Goal: Navigation & Orientation: Understand site structure

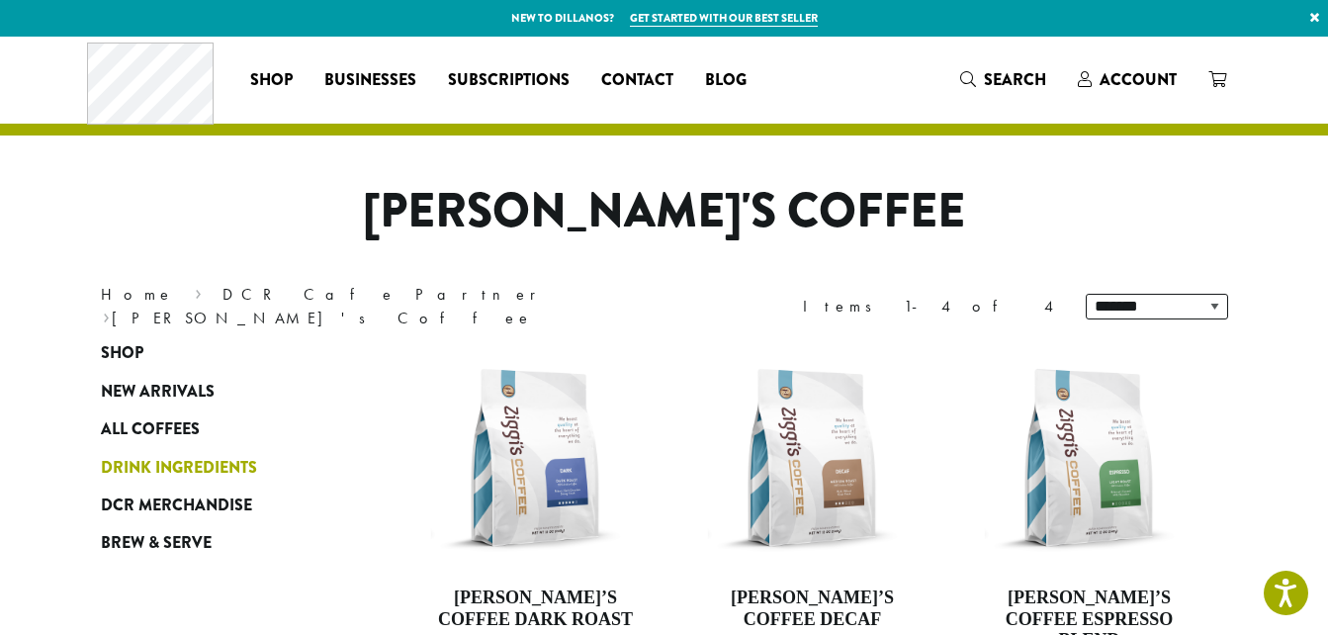
click at [173, 462] on span "Drink Ingredients" at bounding box center [179, 468] width 156 height 25
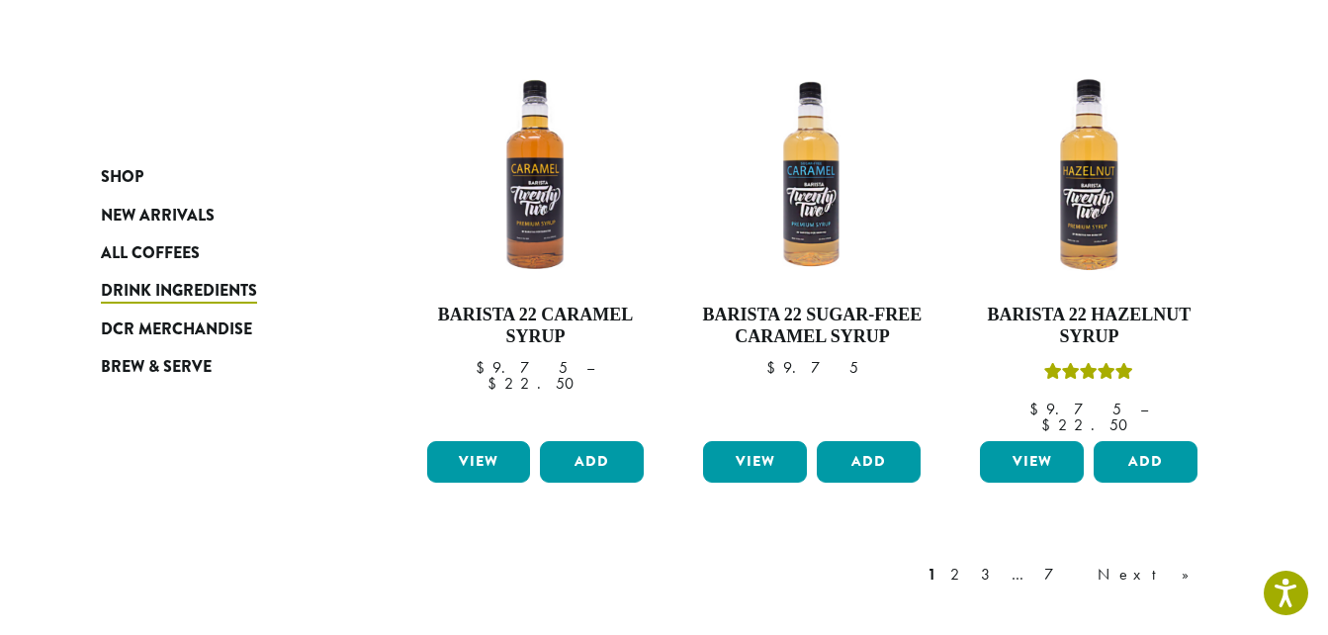
scroll to position [1655, 0]
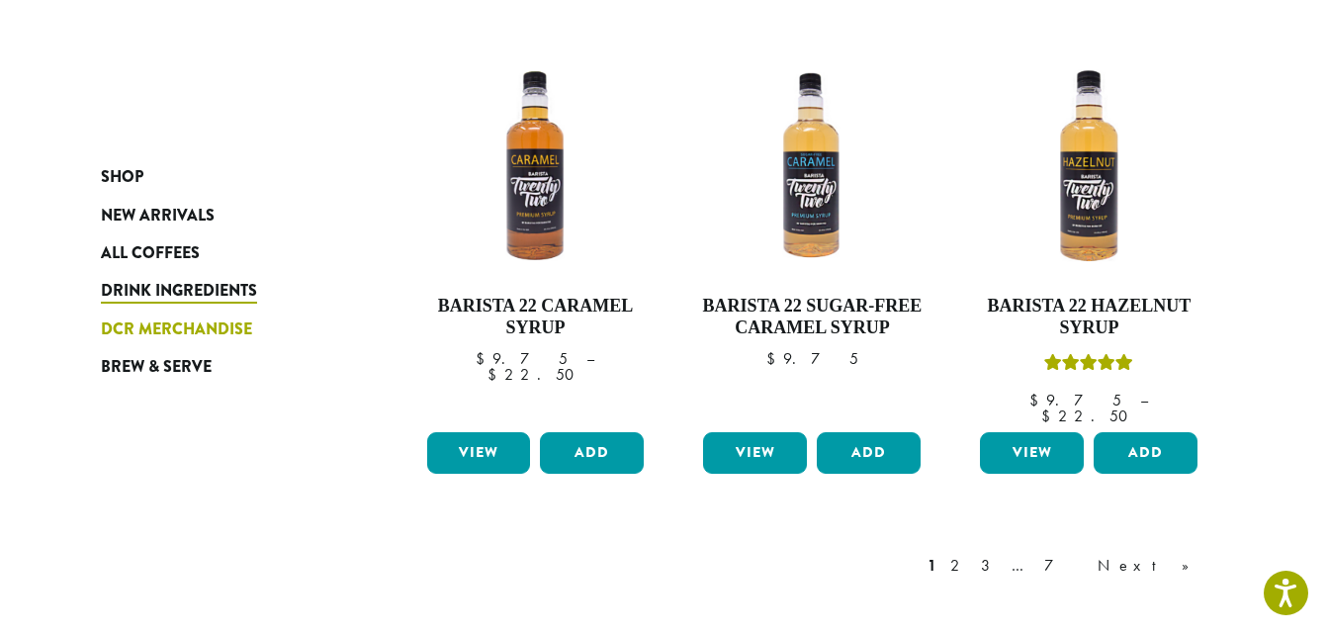
click at [227, 331] on span "DCR Merchandise" at bounding box center [176, 329] width 151 height 25
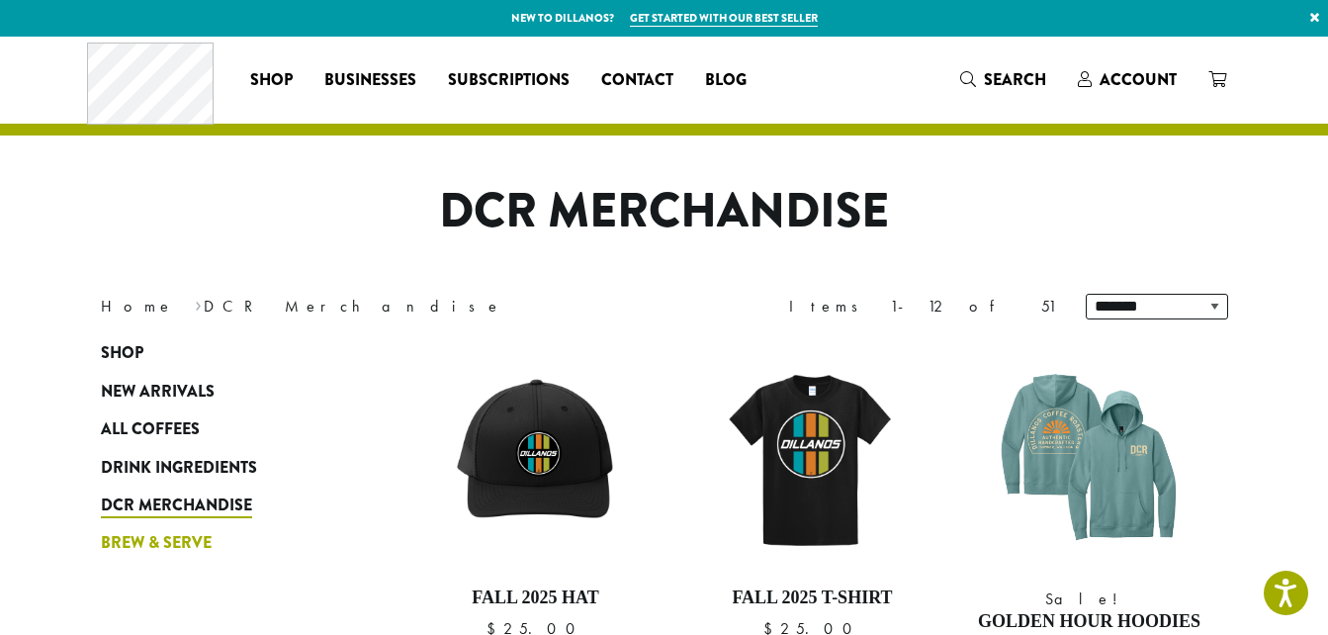
click at [164, 528] on link "Brew & Serve" at bounding box center [219, 543] width 237 height 38
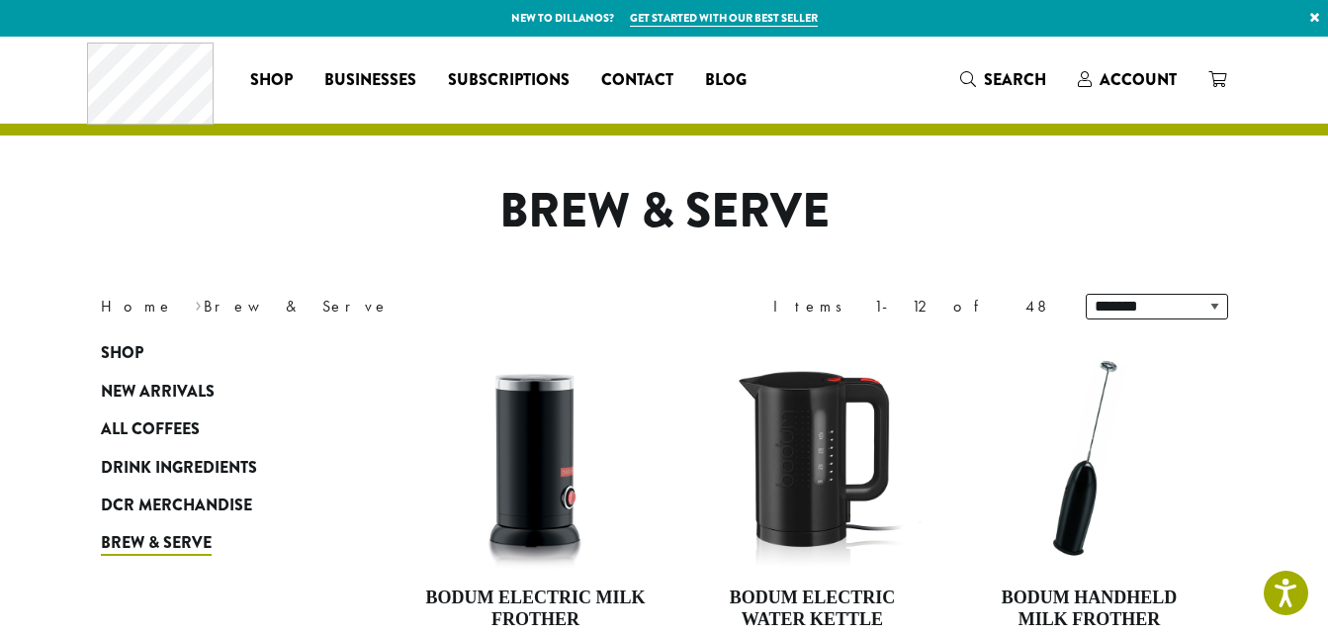
click at [151, 528] on link "Brew & Serve" at bounding box center [219, 543] width 237 height 38
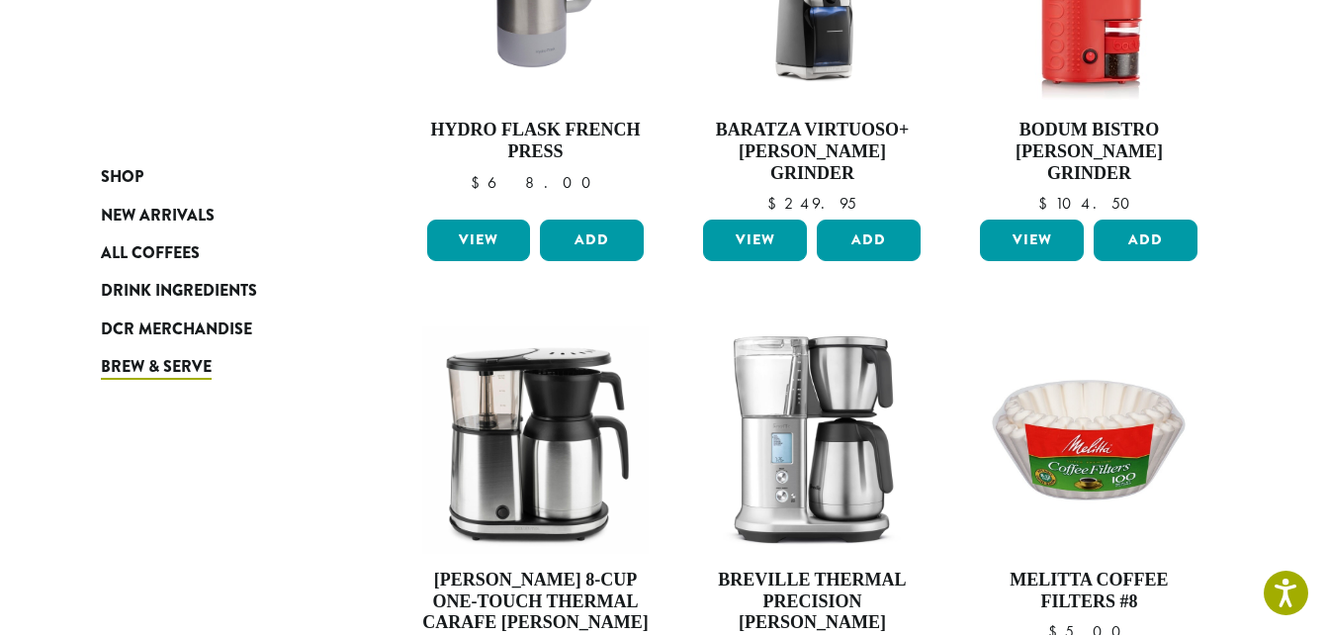
scroll to position [17, 0]
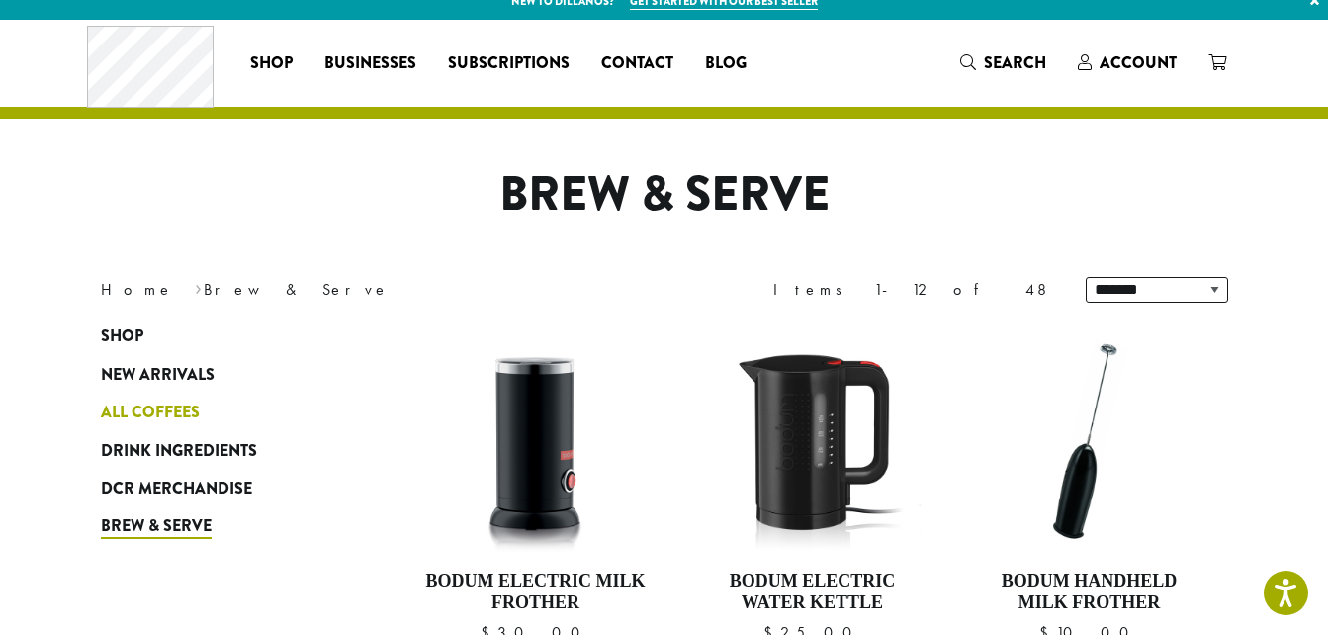
click at [175, 397] on link "All Coffees" at bounding box center [219, 413] width 237 height 38
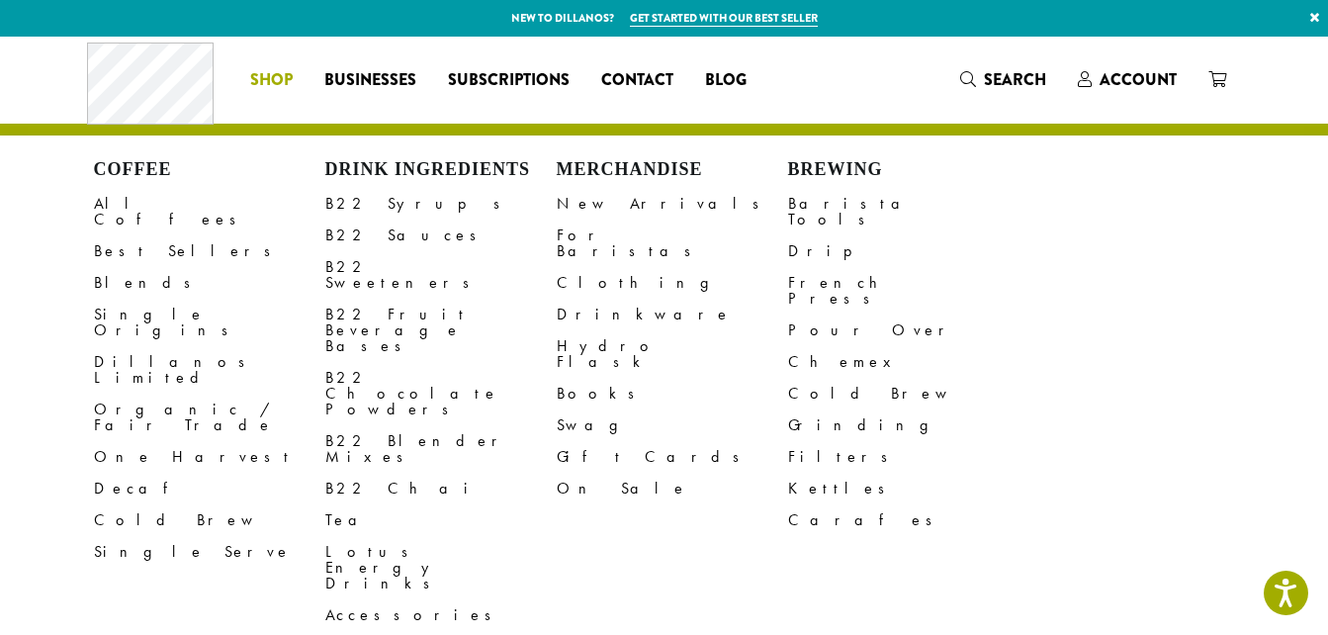
click at [266, 82] on span "Shop" at bounding box center [271, 80] width 43 height 25
